Goal: Check status: Check status

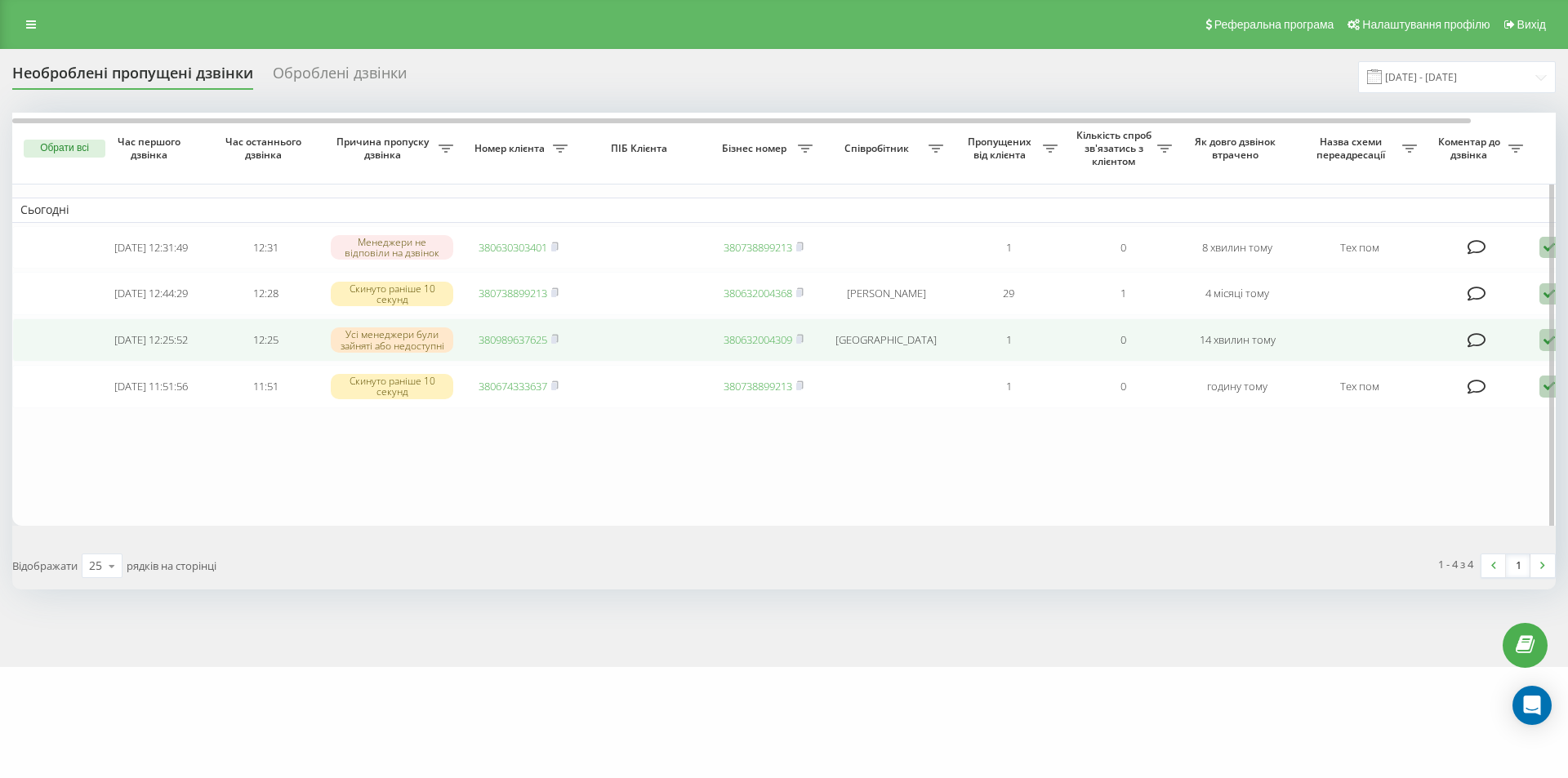
click at [508, 347] on link "380989637625" at bounding box center [512, 340] width 69 height 14
